Goal: Task Accomplishment & Management: Complete application form

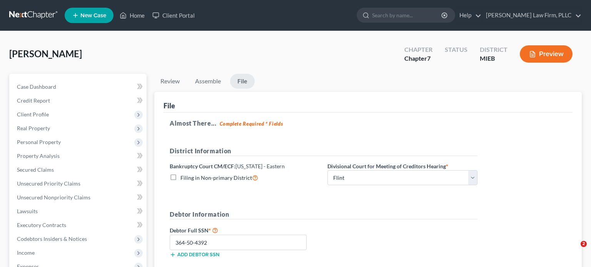
select select "2"
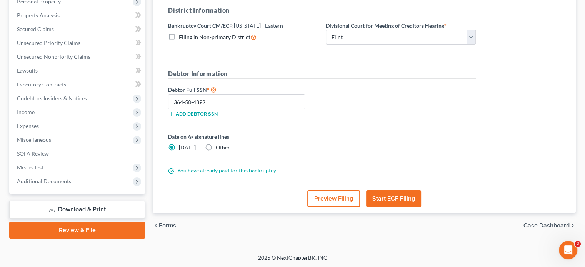
click at [91, 228] on link "Review & File" at bounding box center [77, 230] width 136 height 17
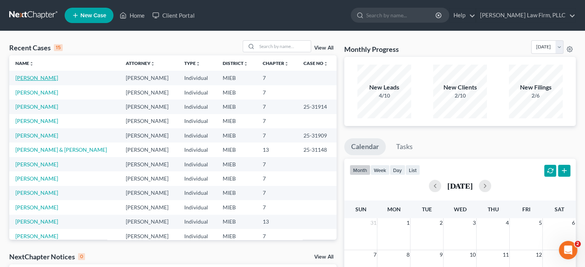
click at [28, 76] on link "[PERSON_NAME]" at bounding box center [36, 78] width 43 height 7
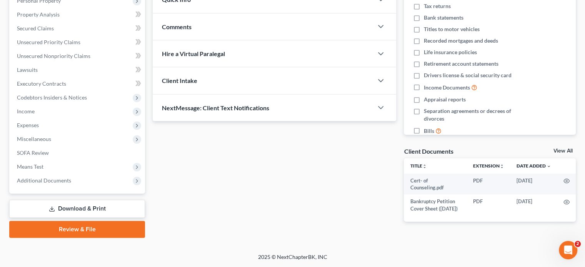
scroll to position [145, 0]
click at [100, 227] on link "Review & File" at bounding box center [77, 229] width 136 height 17
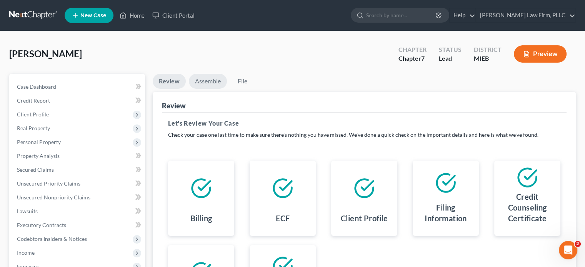
click at [208, 77] on link "Assemble" at bounding box center [208, 81] width 38 height 15
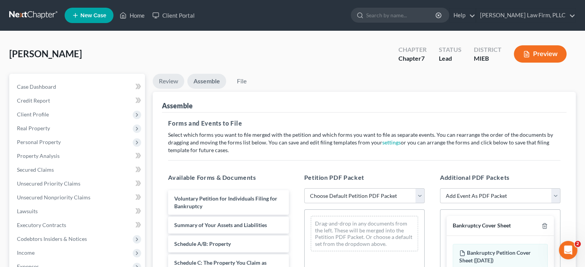
click at [161, 81] on link "Review" at bounding box center [169, 81] width 32 height 15
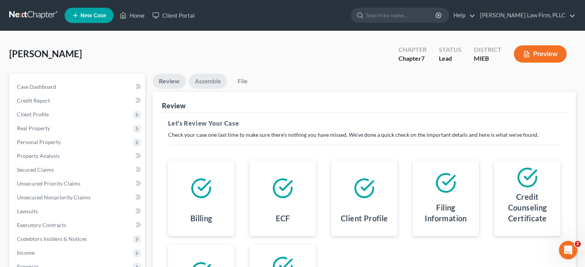
click at [194, 77] on link "Assemble" at bounding box center [208, 81] width 38 height 15
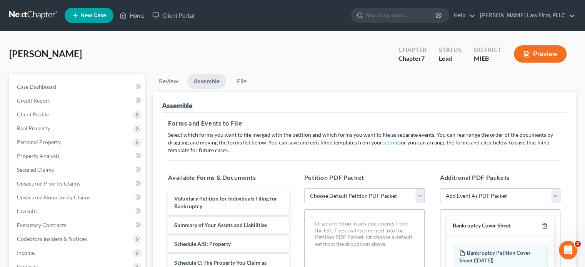
click at [419, 191] on select "Choose Default Petition PDF Packet Emergency Filing (Voluntary Petition and Cre…" at bounding box center [364, 196] width 120 height 15
select select "2"
click at [304, 189] on select "Choose Default Petition PDF Packet Emergency Filing (Voluntary Petition and Cre…" at bounding box center [364, 196] width 120 height 15
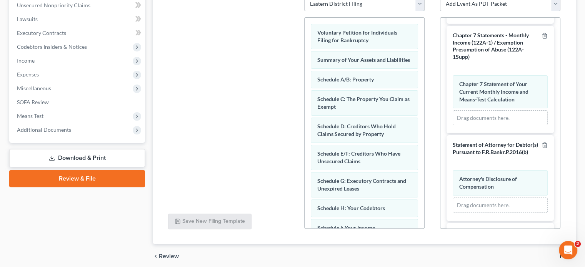
scroll to position [376, 0]
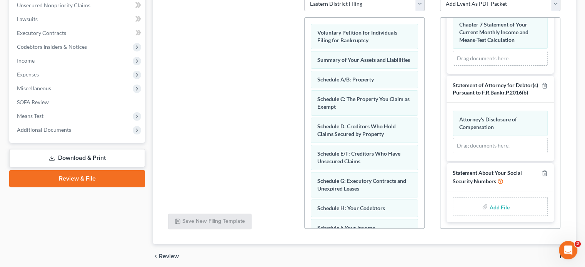
click at [496, 205] on input "file" at bounding box center [498, 207] width 18 height 14
type input "C:\fakepath\Statement of Soc. Sec. Number.pdf"
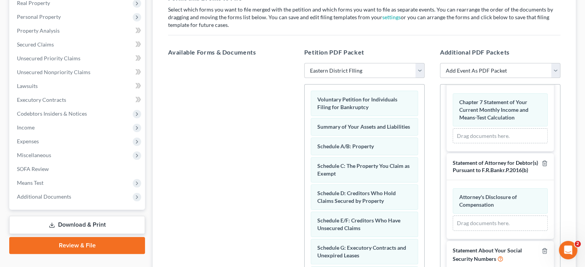
scroll to position [0, 0]
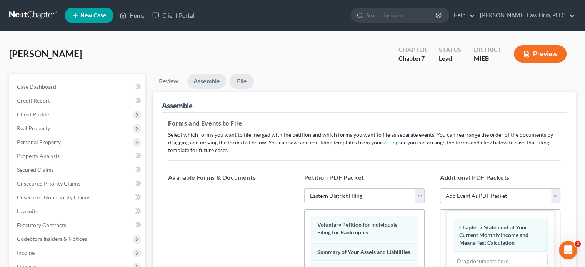
click at [245, 79] on link "File" at bounding box center [241, 81] width 25 height 15
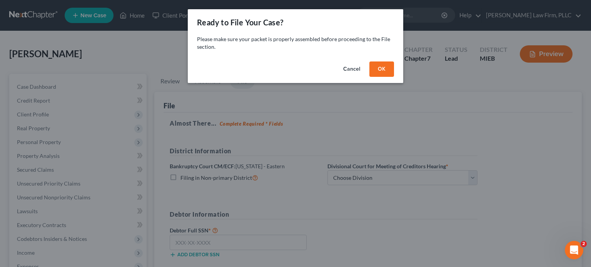
click at [381, 69] on button "OK" at bounding box center [381, 69] width 25 height 15
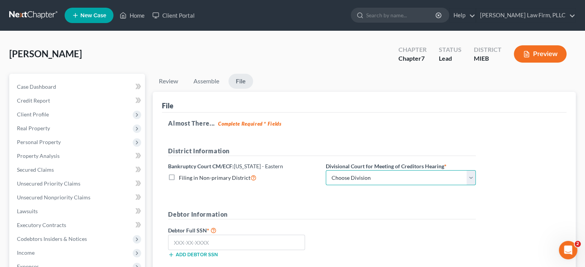
click at [374, 175] on select "Choose Division Bay City Detroit Flint" at bounding box center [401, 177] width 150 height 15
select select "2"
click at [326, 170] on select "Choose Division Bay City Detroit Flint" at bounding box center [401, 177] width 150 height 15
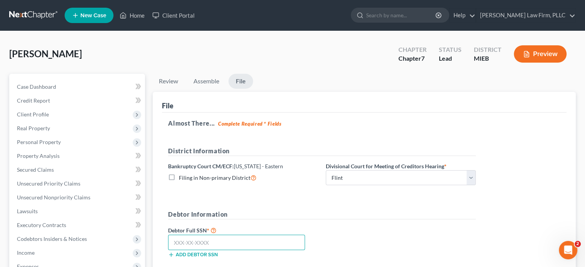
click at [261, 245] on input "text" at bounding box center [236, 242] width 137 height 15
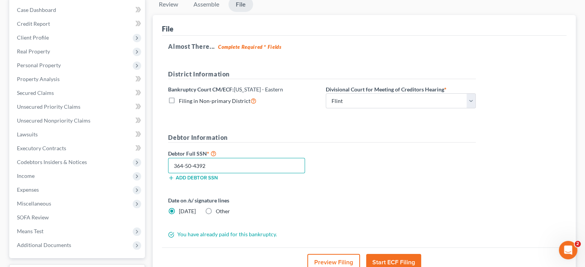
scroll to position [115, 0]
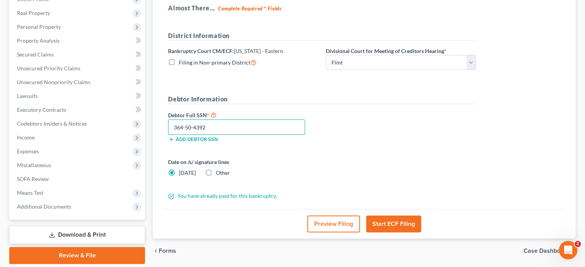
type input "364-50-4392"
click at [387, 224] on button "Start ECF Filing" at bounding box center [393, 224] width 55 height 17
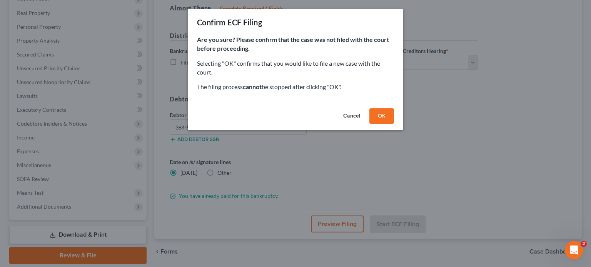
click at [391, 120] on button "OK" at bounding box center [381, 116] width 25 height 15
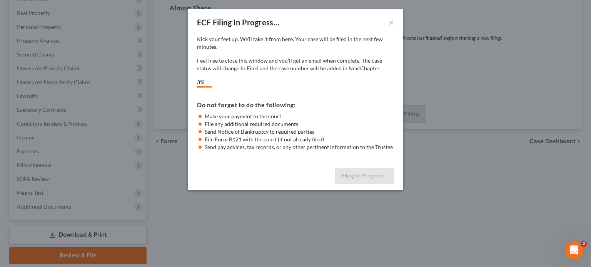
select select "2"
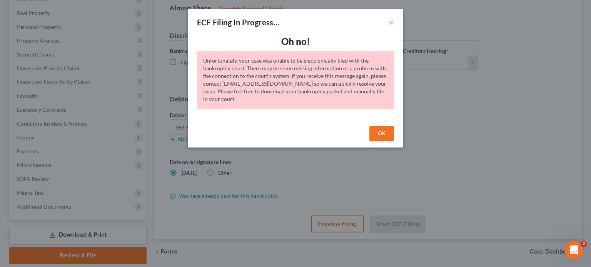
click at [388, 136] on button "OK" at bounding box center [381, 133] width 25 height 15
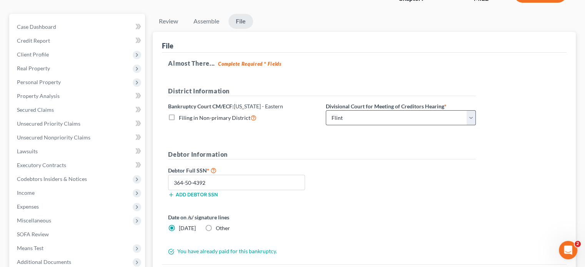
scroll to position [0, 0]
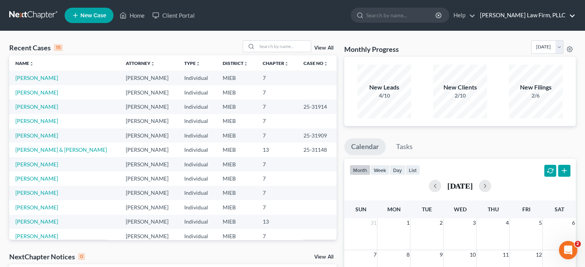
click at [518, 13] on link "[PERSON_NAME] Law Firm, PLLC" at bounding box center [525, 15] width 99 height 14
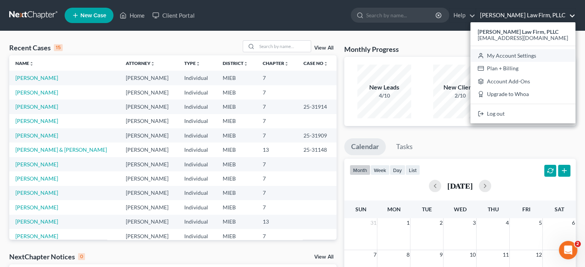
click at [523, 53] on link "My Account Settings" at bounding box center [523, 55] width 105 height 13
select select "24"
select select "23"
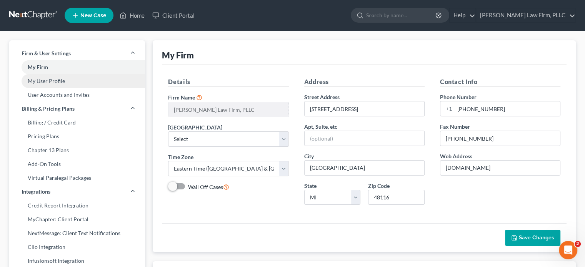
click at [56, 83] on link "My User Profile" at bounding box center [77, 81] width 136 height 14
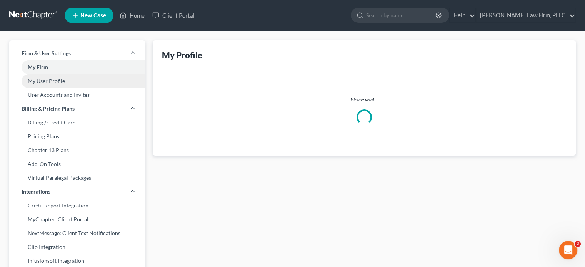
click at [56, 83] on link "My User Profile" at bounding box center [77, 81] width 136 height 14
select select "23"
select select "40"
select select "attorney"
select select "0"
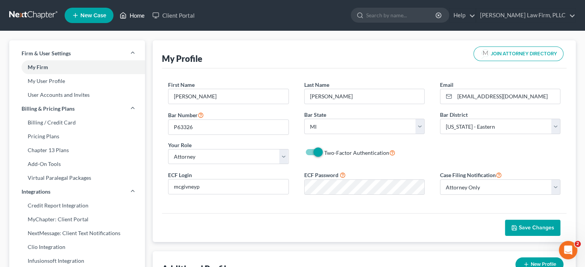
click at [138, 11] on link "Home" at bounding box center [132, 15] width 33 height 14
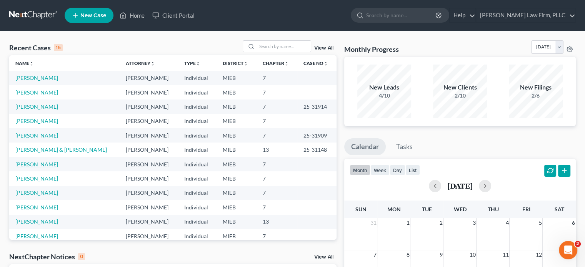
click at [36, 164] on link "[PERSON_NAME]" at bounding box center [36, 164] width 43 height 7
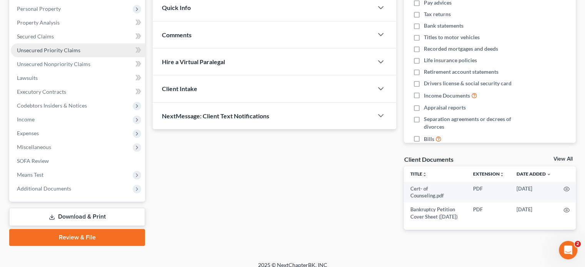
scroll to position [145, 0]
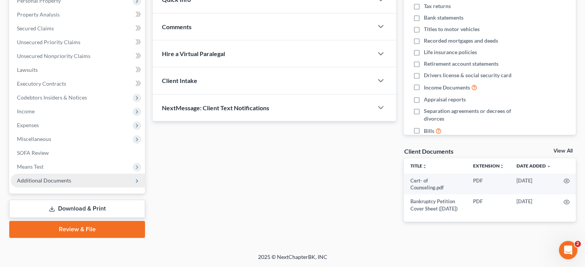
click at [55, 180] on span "Additional Documents" at bounding box center [44, 180] width 54 height 7
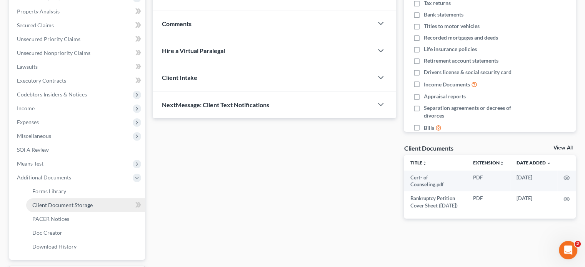
click at [56, 202] on span "Client Document Storage" at bounding box center [62, 205] width 60 height 7
select select "6"
select select "7"
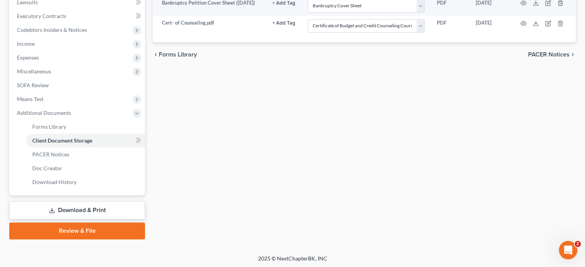
scroll to position [210, 0]
click at [98, 229] on link "Review & File" at bounding box center [77, 230] width 136 height 17
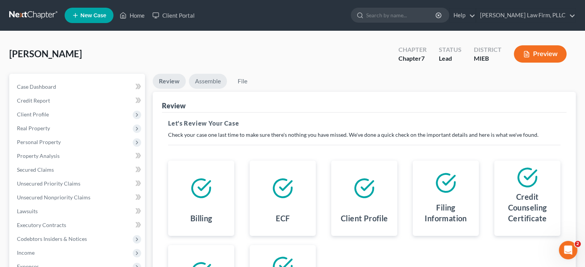
click at [211, 81] on link "Assemble" at bounding box center [208, 81] width 38 height 15
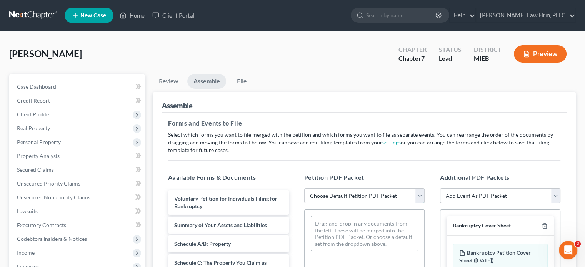
click at [359, 200] on select "Choose Default Petition PDF Packet Emergency Filing (Voluntary Petition and Cre…" at bounding box center [364, 196] width 120 height 15
select select "2"
click at [304, 189] on select "Choose Default Petition PDF Packet Emergency Filing (Voluntary Petition and Cre…" at bounding box center [364, 196] width 120 height 15
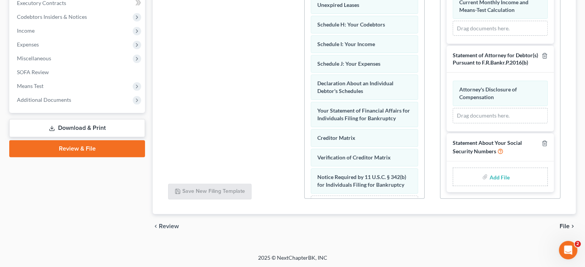
scroll to position [376, 0]
click at [497, 177] on input "file" at bounding box center [498, 177] width 18 height 14
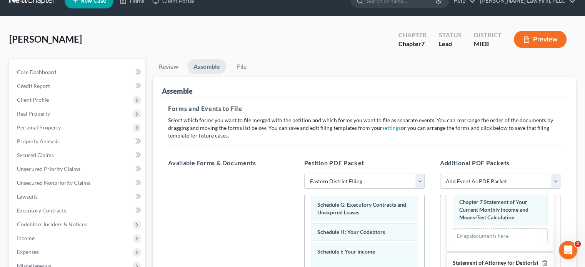
scroll to position [0, 0]
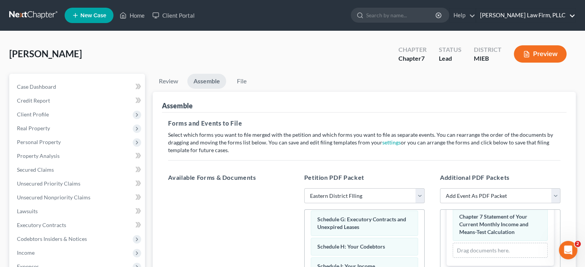
click at [556, 14] on link "[PERSON_NAME] Law Firm, PLLC" at bounding box center [525, 15] width 99 height 14
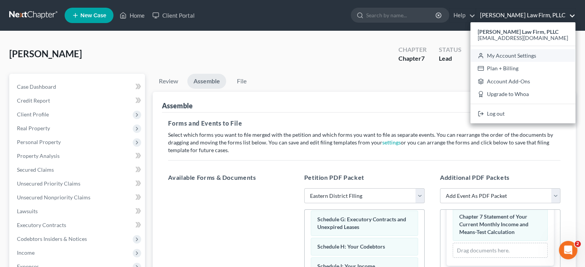
click at [527, 53] on link "My Account Settings" at bounding box center [523, 55] width 105 height 13
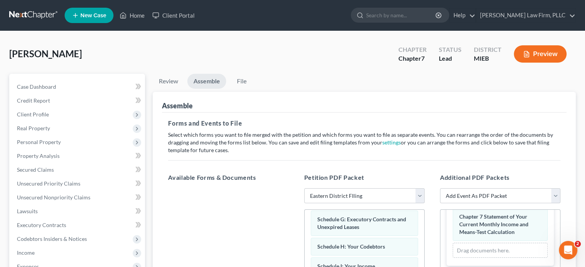
select select "40"
select select "24"
select select "23"
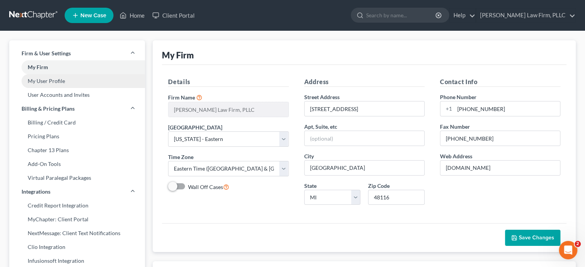
click at [62, 84] on link "My User Profile" at bounding box center [77, 81] width 136 height 14
select select "23"
select select "40"
select select "attorney"
select select "0"
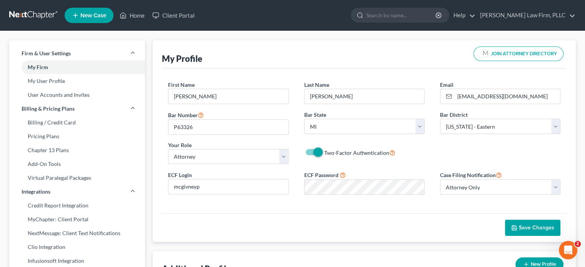
click at [534, 227] on span "Save Changes" at bounding box center [536, 228] width 35 height 7
click at [140, 11] on link "Home" at bounding box center [132, 15] width 33 height 14
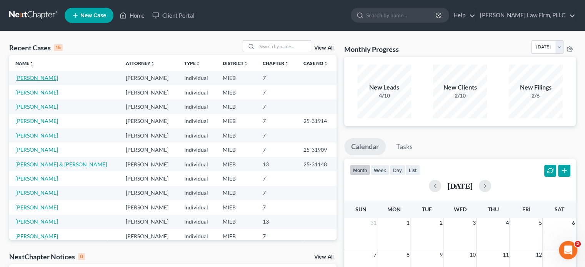
click at [37, 77] on link "Brcic, Anna" at bounding box center [36, 78] width 43 height 7
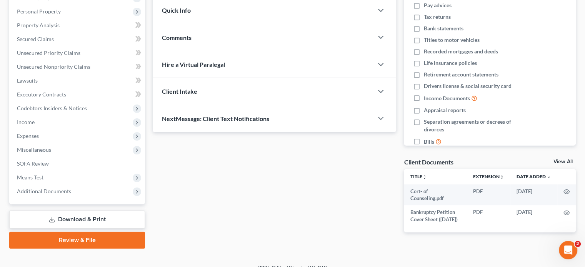
scroll to position [145, 0]
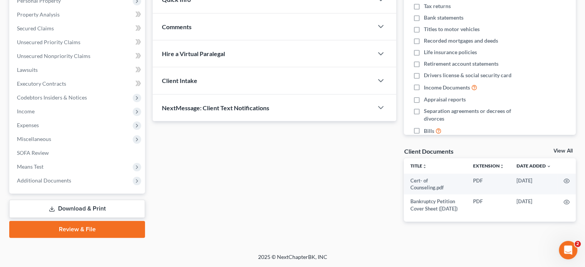
click at [79, 223] on link "Review & File" at bounding box center [77, 229] width 136 height 17
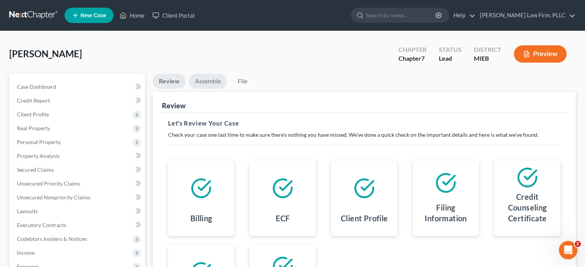
click at [211, 79] on link "Assemble" at bounding box center [208, 81] width 38 height 15
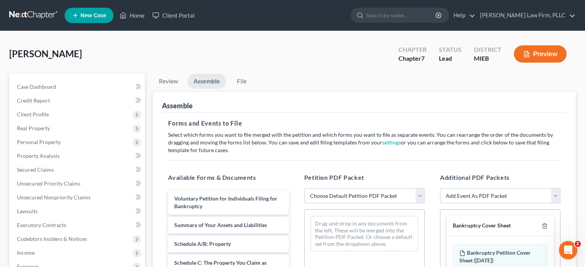
click at [367, 201] on select "Choose Default Petition PDF Packet Emergency Filing (Voluntary Petition and Cre…" at bounding box center [364, 196] width 120 height 15
select select "2"
click at [304, 189] on select "Choose Default Petition PDF Packet Emergency Filing (Voluntary Petition and Cre…" at bounding box center [364, 196] width 120 height 15
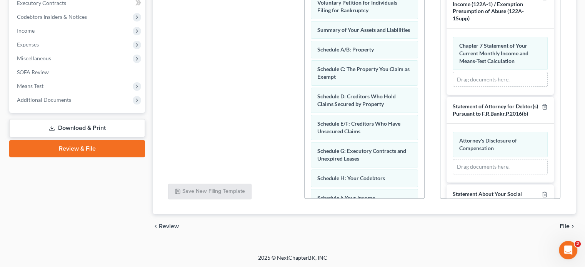
scroll to position [376, 0]
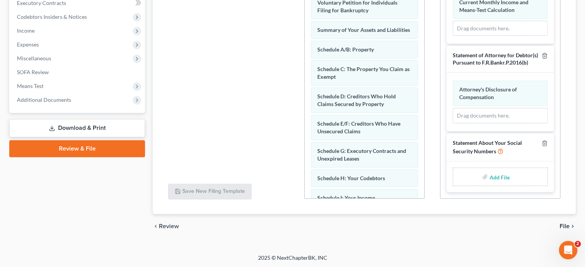
click at [498, 178] on input "file" at bounding box center [498, 177] width 18 height 14
type input "C:\fakepath\Statement of Soc. Sec. Number.pdf"
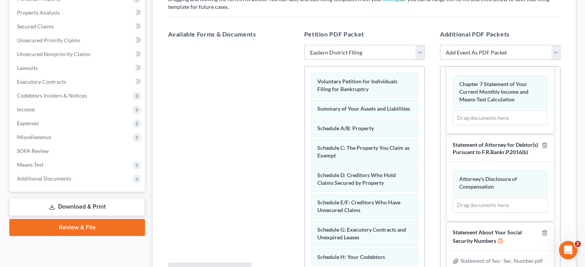
scroll to position [0, 0]
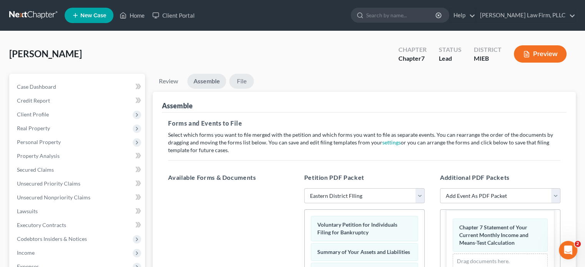
click at [241, 80] on link "File" at bounding box center [241, 81] width 25 height 15
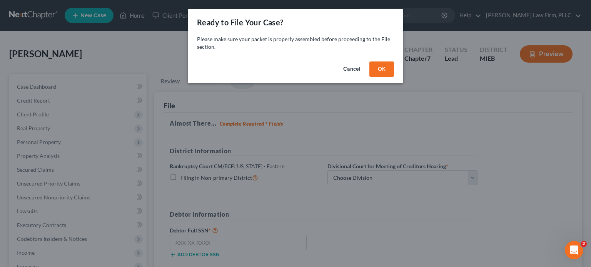
click at [376, 66] on button "OK" at bounding box center [381, 69] width 25 height 15
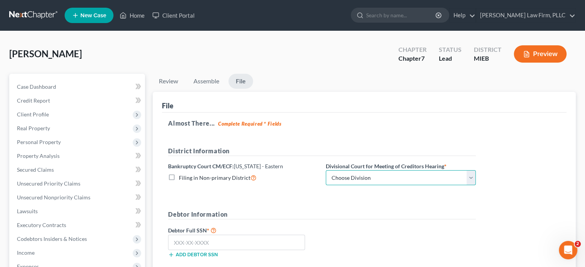
click at [363, 174] on select "Choose Division Bay City Detroit Flint" at bounding box center [401, 177] width 150 height 15
select select "2"
click at [326, 170] on select "Choose Division Bay City Detroit Flint" at bounding box center [401, 177] width 150 height 15
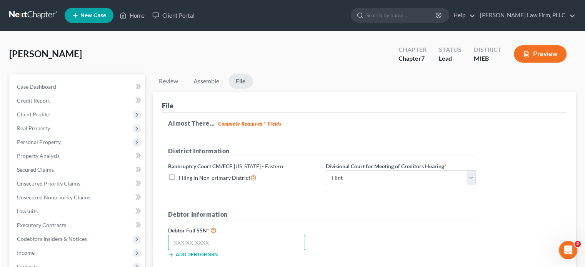
click at [255, 235] on input "text" at bounding box center [236, 242] width 137 height 15
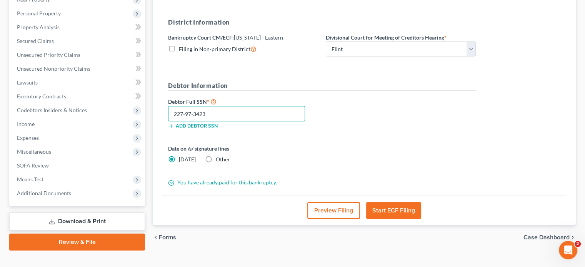
scroll to position [141, 0]
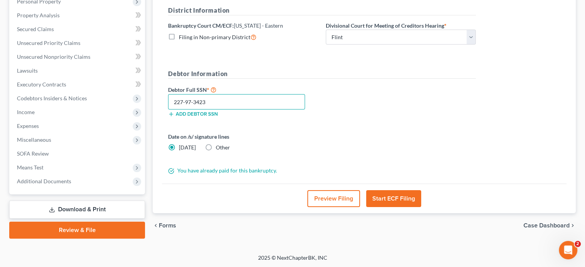
type input "227-97-3423"
click at [389, 195] on button "Start ECF Filing" at bounding box center [393, 198] width 55 height 17
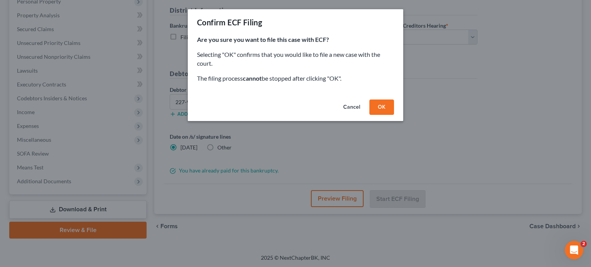
click at [390, 105] on button "OK" at bounding box center [381, 107] width 25 height 15
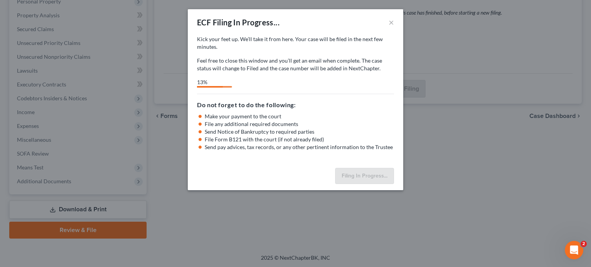
select select "2"
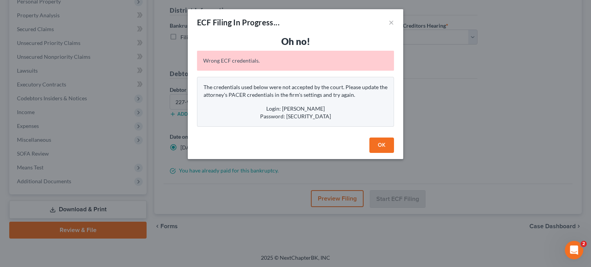
click at [378, 143] on button "OK" at bounding box center [381, 145] width 25 height 15
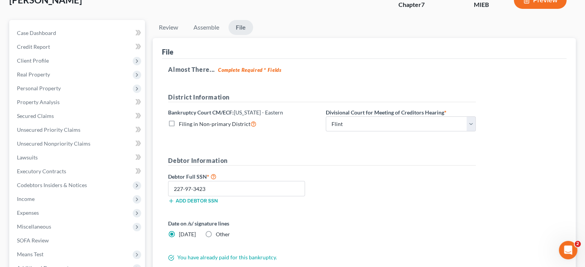
scroll to position [0, 0]
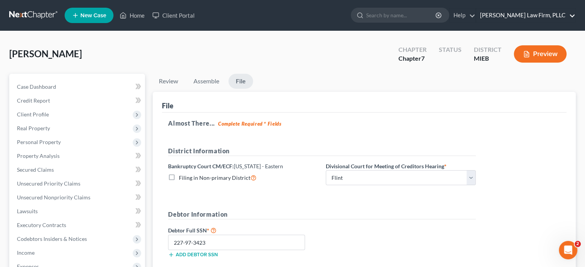
click at [515, 13] on link "[PERSON_NAME] Law Firm, PLLC" at bounding box center [525, 15] width 99 height 14
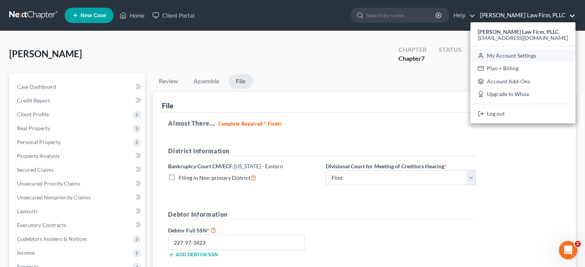
click at [516, 55] on link "My Account Settings" at bounding box center [523, 55] width 105 height 13
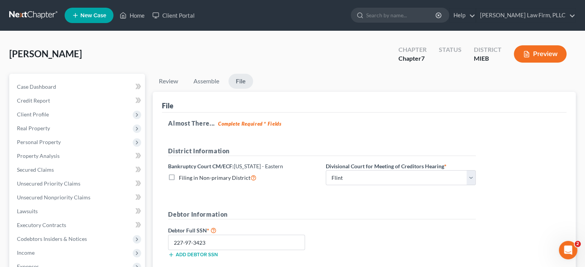
select select "40"
select select "24"
select select "23"
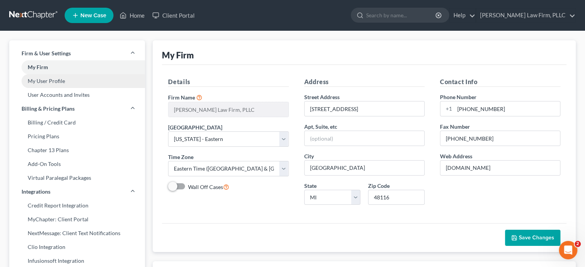
click at [55, 83] on link "My User Profile" at bounding box center [77, 81] width 136 height 14
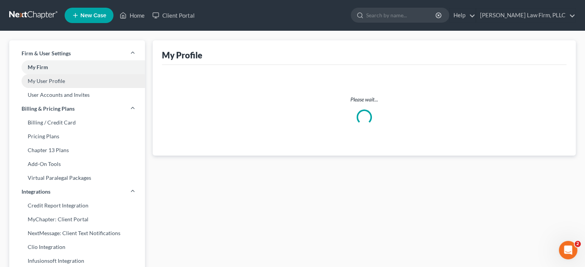
select select "23"
select select "40"
select select "attorney"
select select "0"
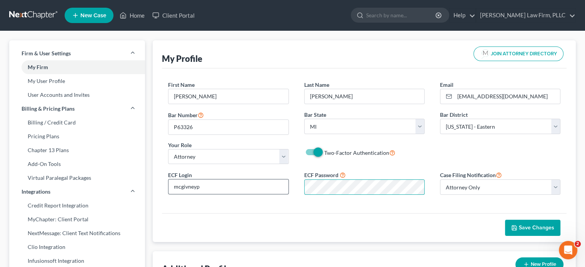
click at [280, 190] on div "ECF Login mcgivneyp ECF Password Case Filing Notification Select Attorney Only …" at bounding box center [364, 185] width 408 height 31
click at [523, 226] on span "Save Changes" at bounding box center [536, 228] width 35 height 7
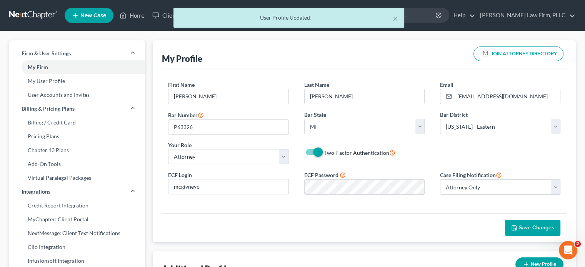
click at [523, 226] on span "Save Changes" at bounding box center [536, 228] width 35 height 7
click at [137, 15] on div "× User Profile Updated!" at bounding box center [288, 20] width 585 height 24
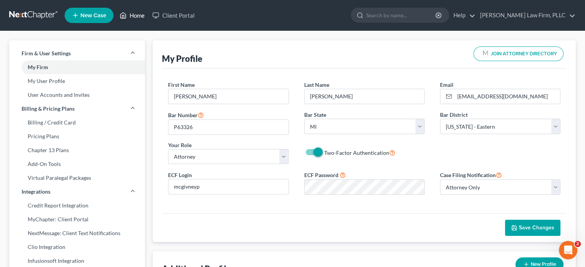
click at [134, 13] on link "Home" at bounding box center [132, 15] width 33 height 14
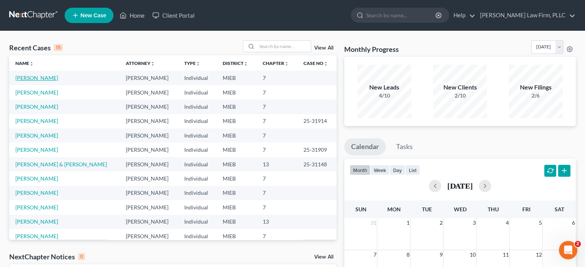
click at [22, 77] on link "Brcic, Anna" at bounding box center [36, 78] width 43 height 7
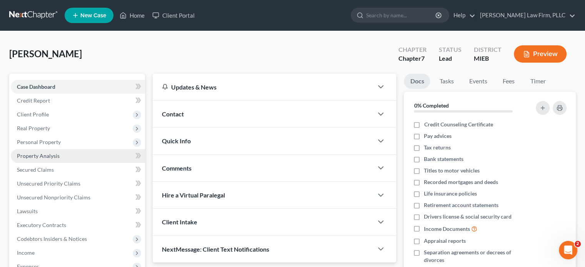
scroll to position [145, 0]
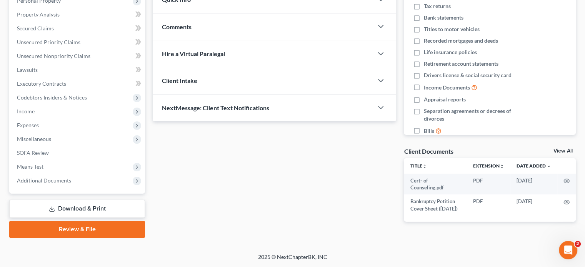
click at [84, 225] on link "Review & File" at bounding box center [77, 229] width 136 height 17
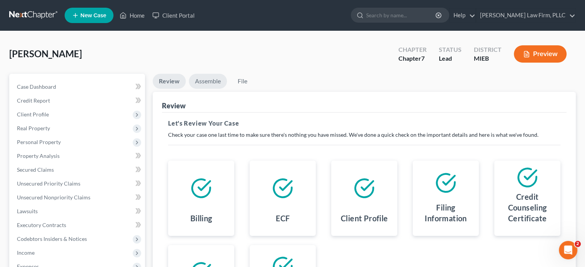
click at [211, 77] on link "Assemble" at bounding box center [208, 81] width 38 height 15
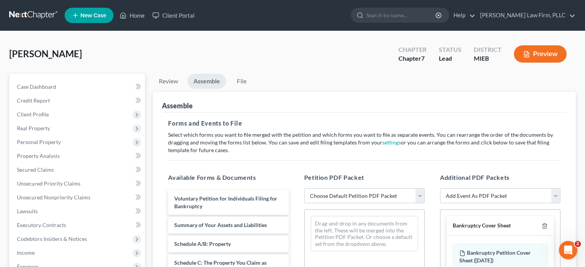
click at [376, 194] on select "Choose Default Petition PDF Packet Emergency Filing (Voluntary Petition and Cre…" at bounding box center [364, 196] width 120 height 15
click at [304, 189] on select "Choose Default Petition PDF Packet Emergency Filing (Voluntary Petition and Cre…" at bounding box center [364, 196] width 120 height 15
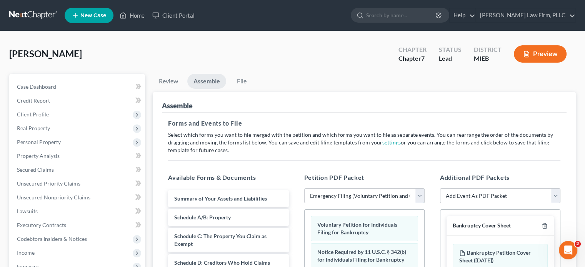
click at [383, 195] on select "Choose Default Petition PDF Packet Emergency Filing (Voluntary Petition and Cre…" at bounding box center [364, 196] width 120 height 15
select select "2"
click at [304, 189] on select "Choose Default Petition PDF Packet Emergency Filing (Voluntary Petition and Cre…" at bounding box center [364, 196] width 120 height 15
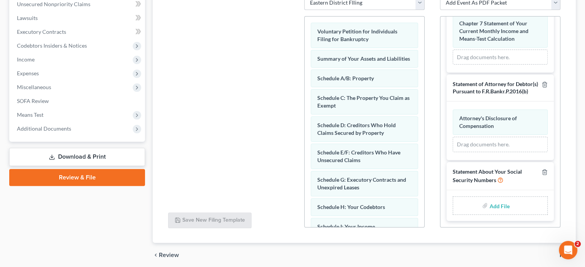
scroll to position [222, 0]
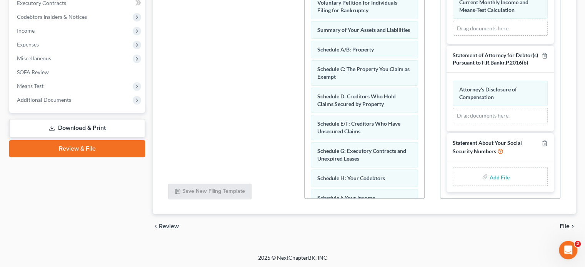
click at [492, 175] on input "file" at bounding box center [498, 177] width 18 height 14
type input "C:\fakepath\Statement of Soc. Sec. Number.pdf"
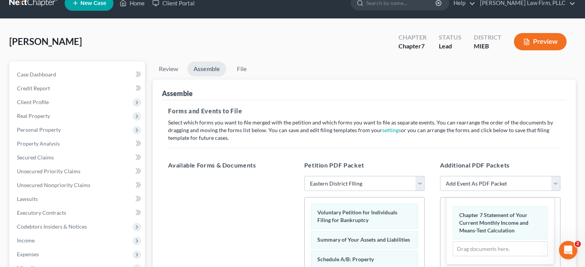
scroll to position [0, 0]
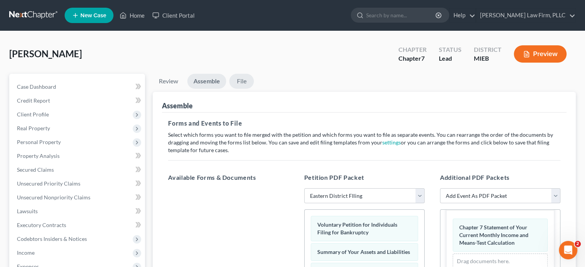
click at [243, 82] on link "File" at bounding box center [241, 81] width 25 height 15
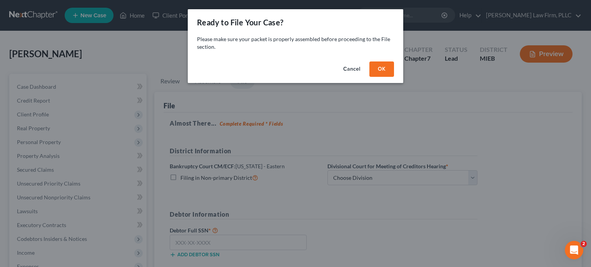
click at [377, 72] on button "OK" at bounding box center [381, 69] width 25 height 15
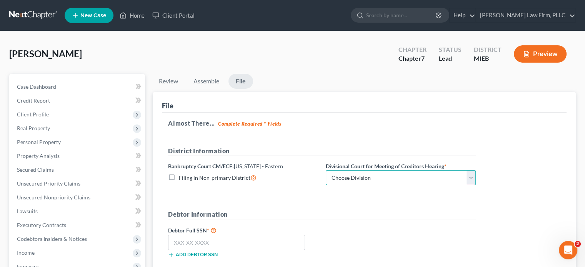
click at [369, 176] on select "Choose Division Bay City Detroit Flint" at bounding box center [401, 177] width 150 height 15
select select "2"
click at [326, 170] on select "Choose Division Bay City Detroit Flint" at bounding box center [401, 177] width 150 height 15
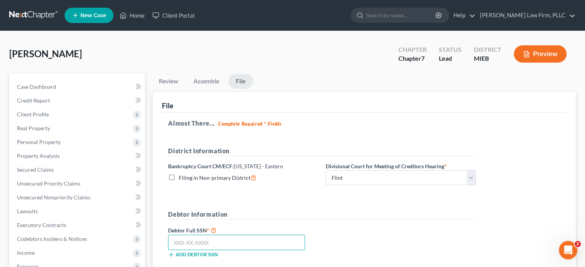
click at [237, 242] on input "text" at bounding box center [236, 242] width 137 height 15
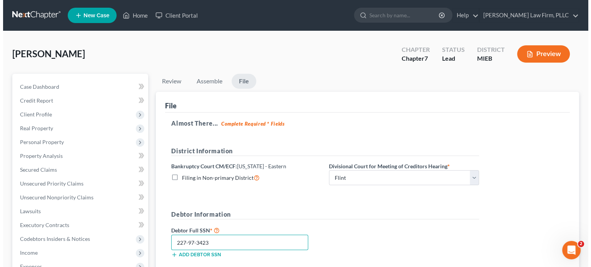
scroll to position [77, 0]
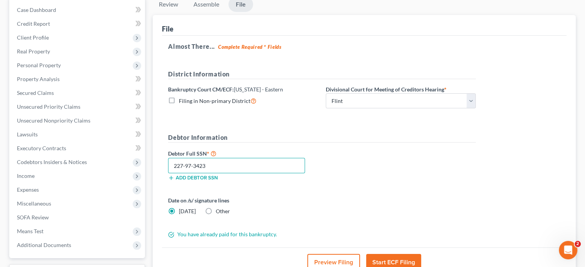
type input "227-97-3423"
click at [408, 255] on button "Start ECF Filing" at bounding box center [393, 262] width 55 height 17
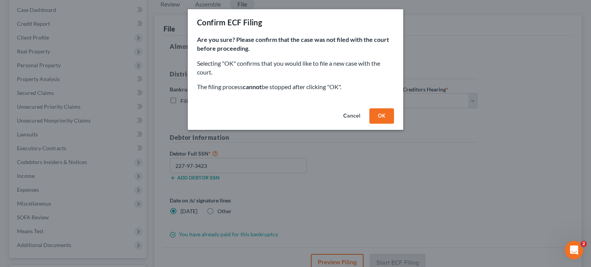
click at [383, 116] on button "OK" at bounding box center [381, 116] width 25 height 15
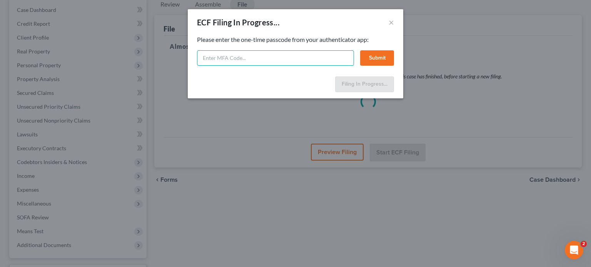
click at [267, 58] on input "text" at bounding box center [275, 57] width 157 height 15
type input "350933"
click at [377, 56] on button "Submit" at bounding box center [377, 57] width 34 height 15
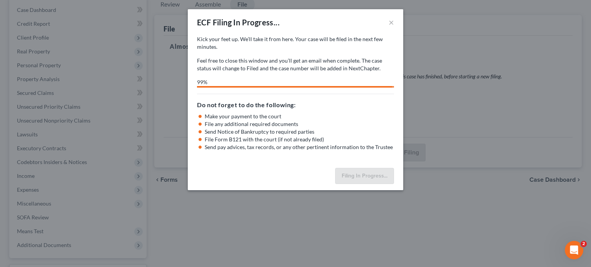
select select "2"
